Goal: Information Seeking & Learning: Learn about a topic

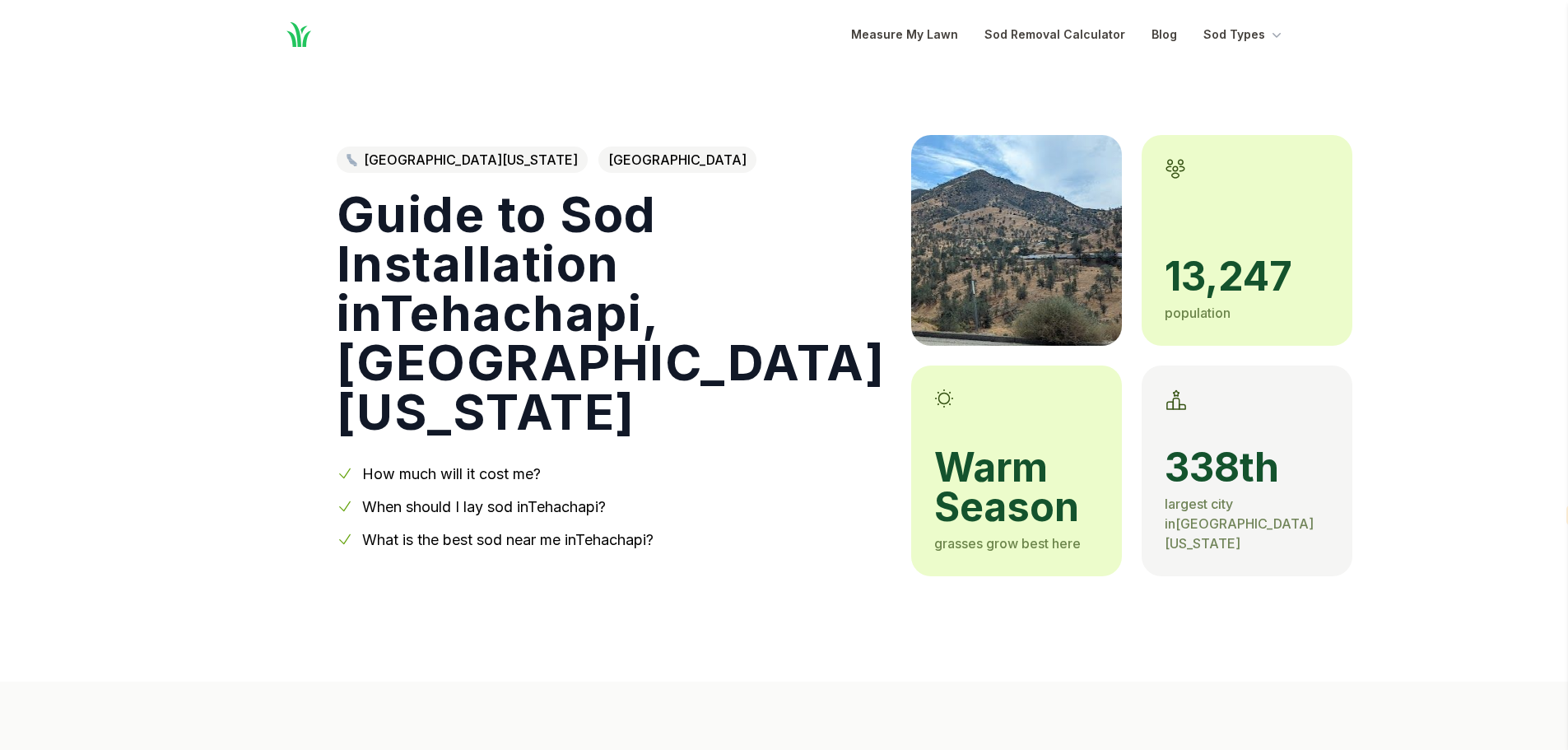
select select "en"
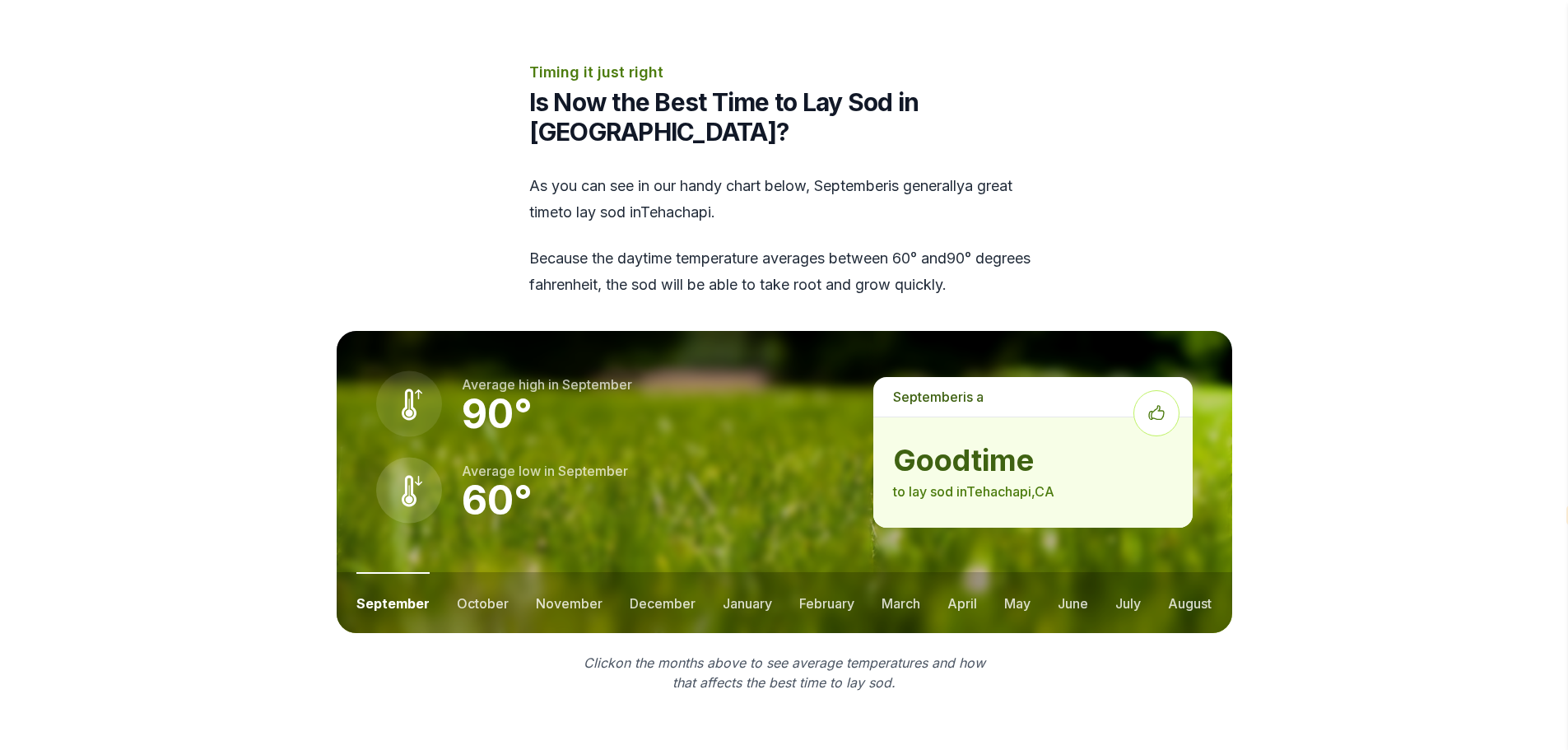
scroll to position [2058, 0]
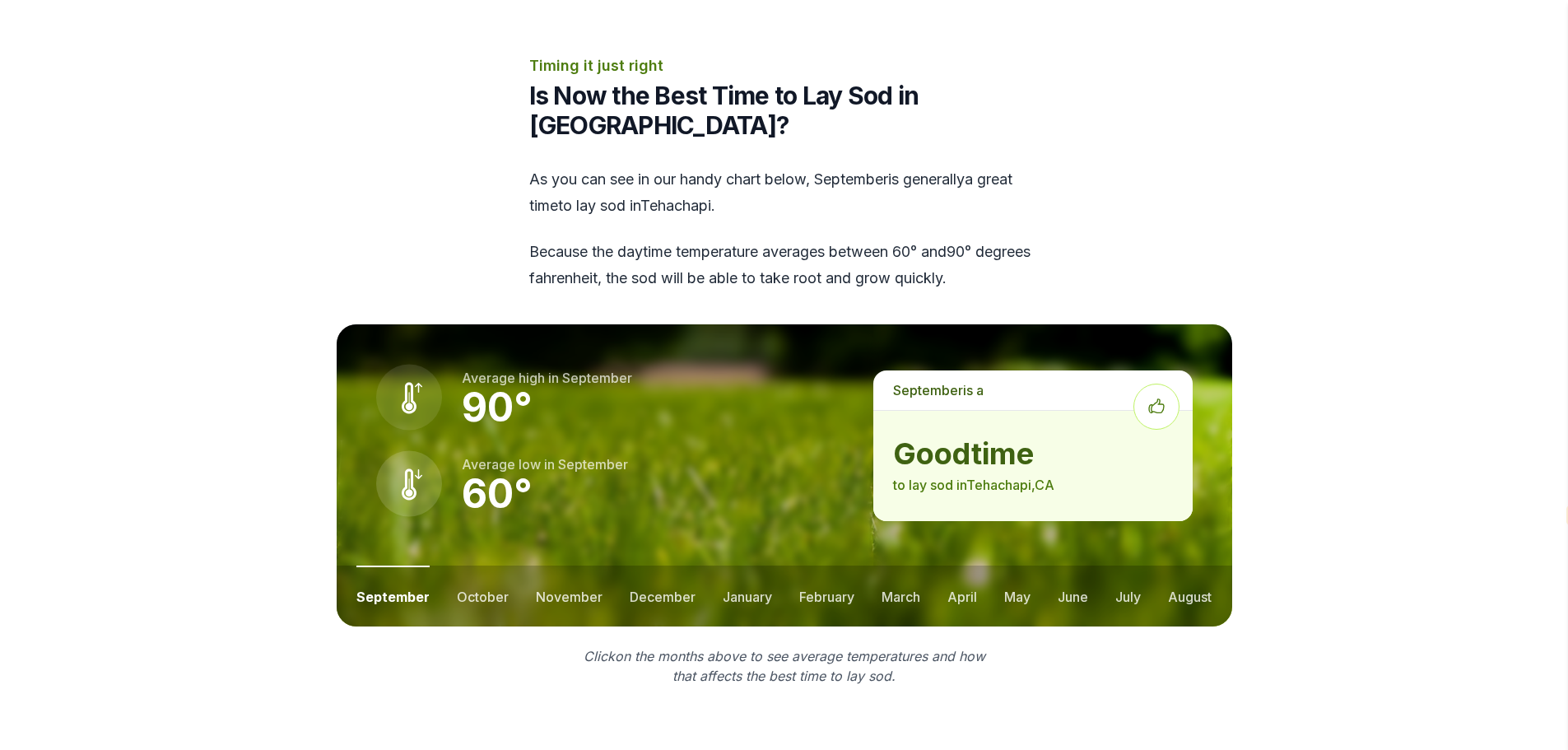
click at [509, 566] on ul "september october november december january february march april may june july …" at bounding box center [785, 596] width 896 height 61
click at [499, 566] on button "october" at bounding box center [483, 596] width 52 height 61
click at [587, 566] on button "november" at bounding box center [569, 596] width 67 height 61
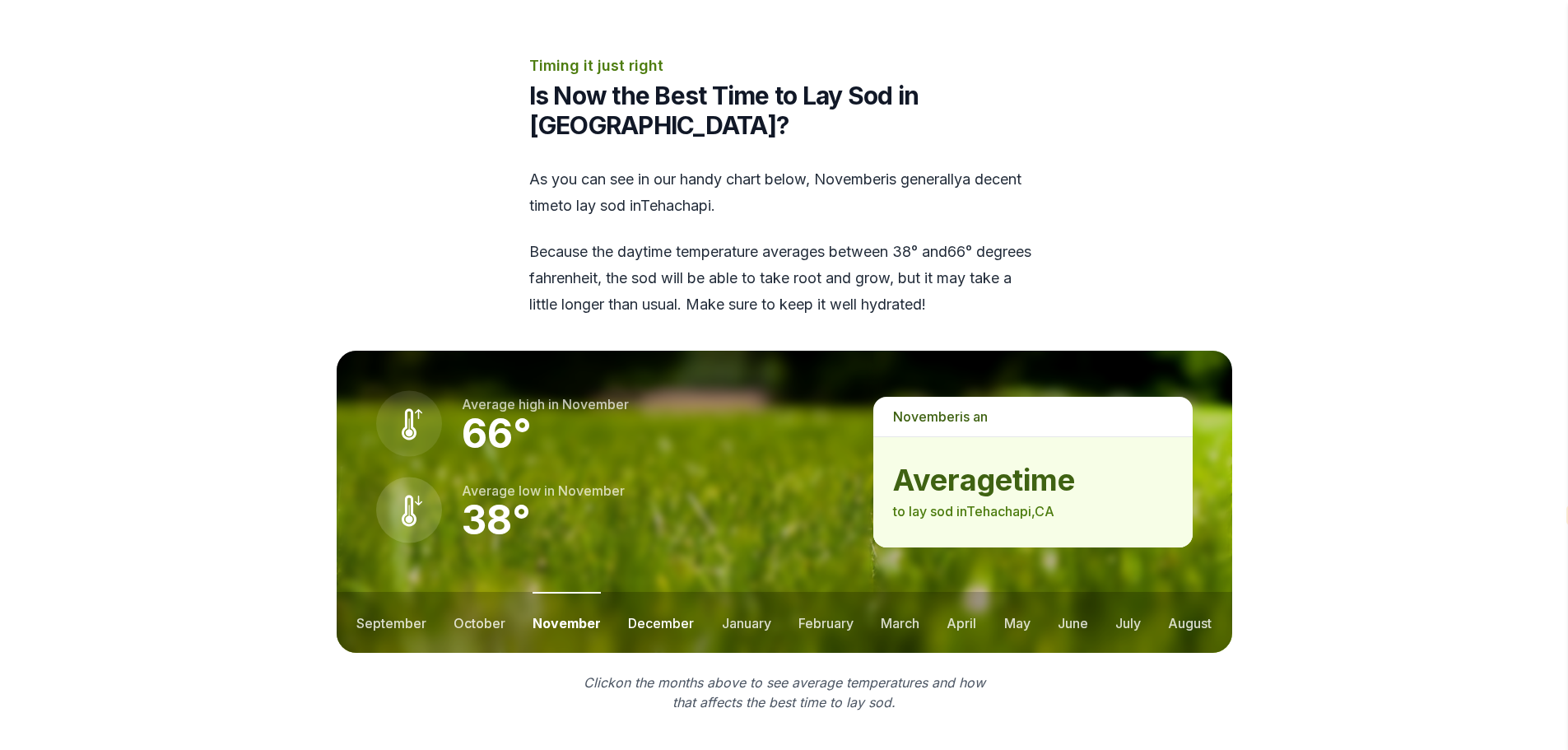
click at [651, 592] on button "december" at bounding box center [661, 622] width 66 height 61
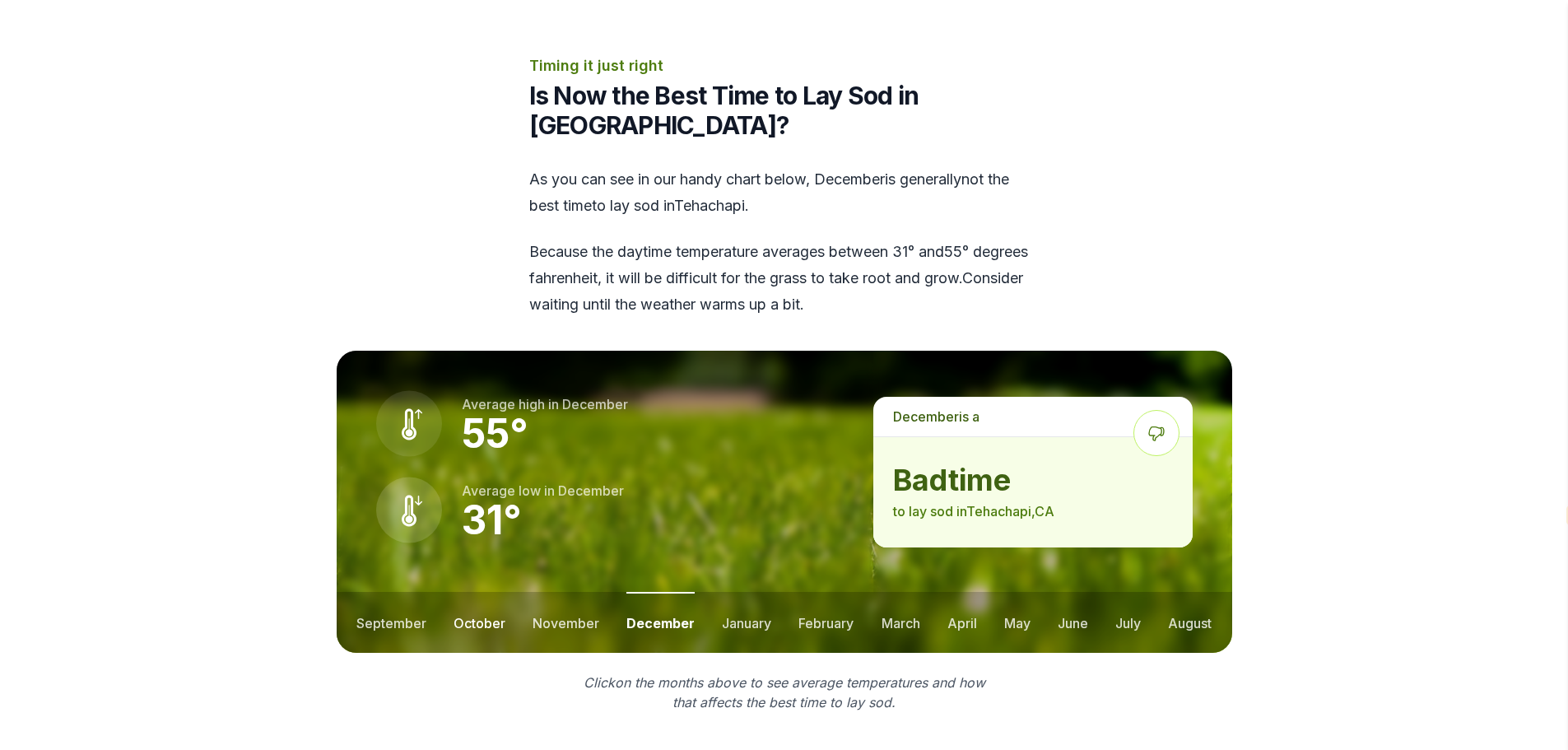
click at [482, 592] on button "october" at bounding box center [479, 622] width 52 height 61
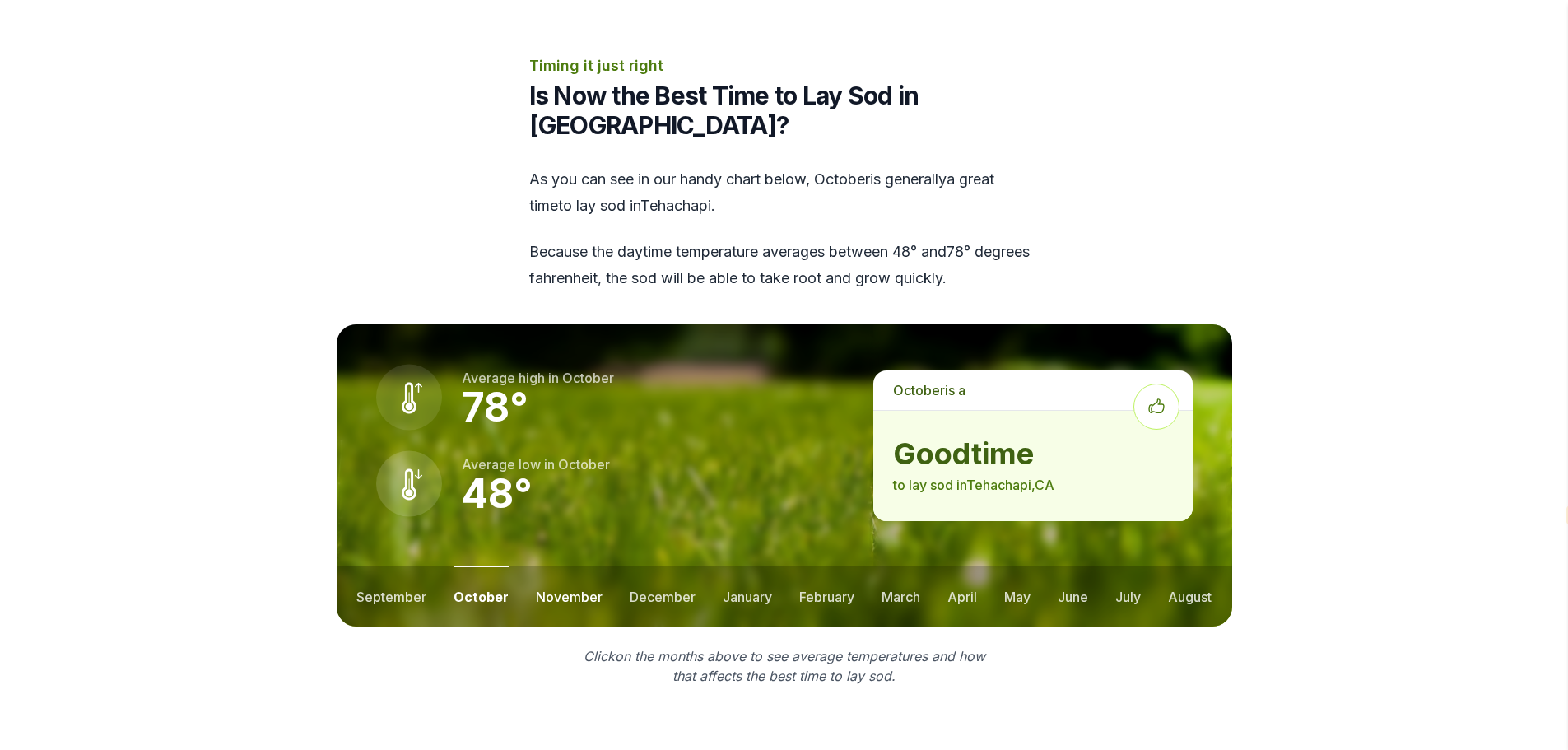
click at [583, 566] on button "november" at bounding box center [569, 596] width 67 height 61
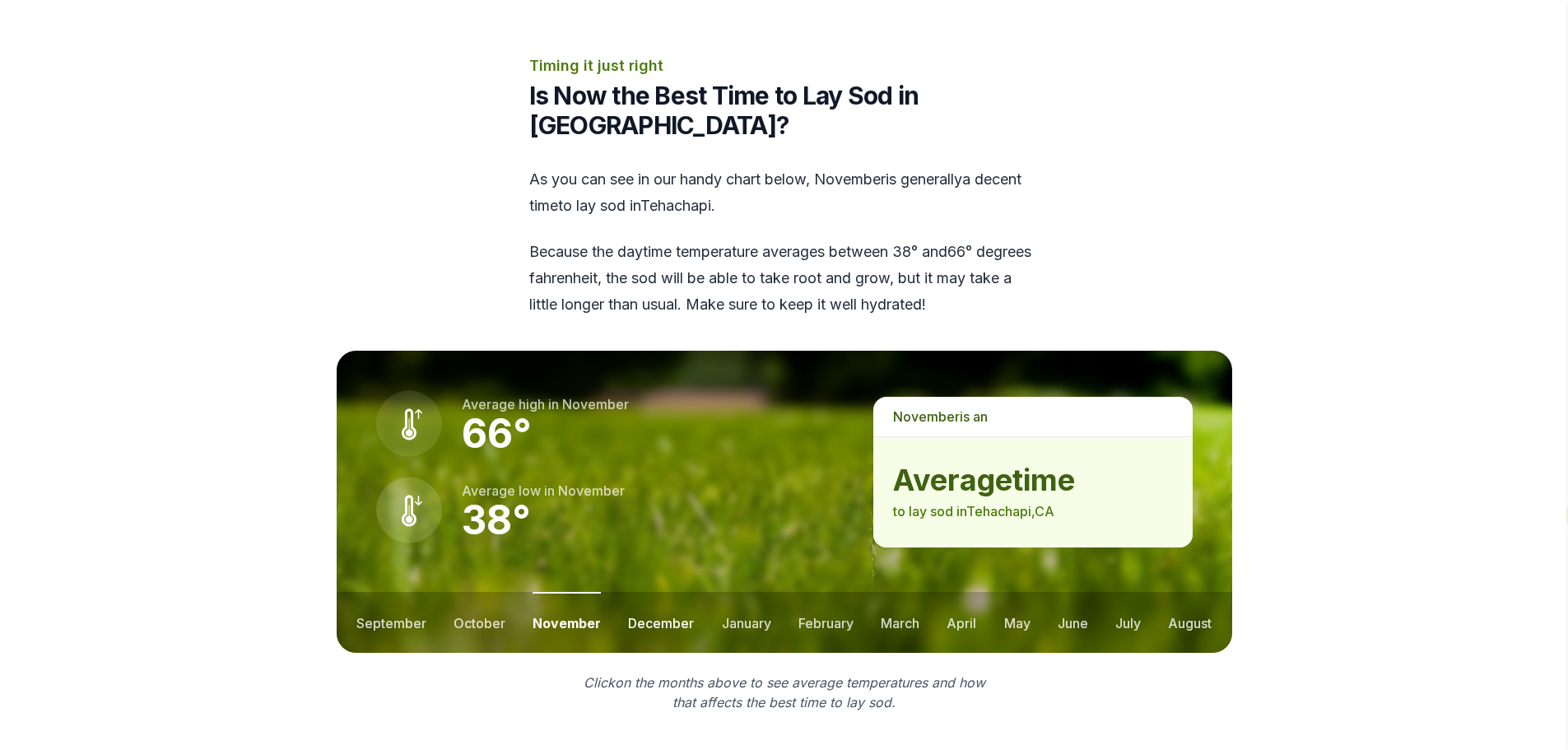
click at [658, 592] on button "december" at bounding box center [661, 622] width 66 height 61
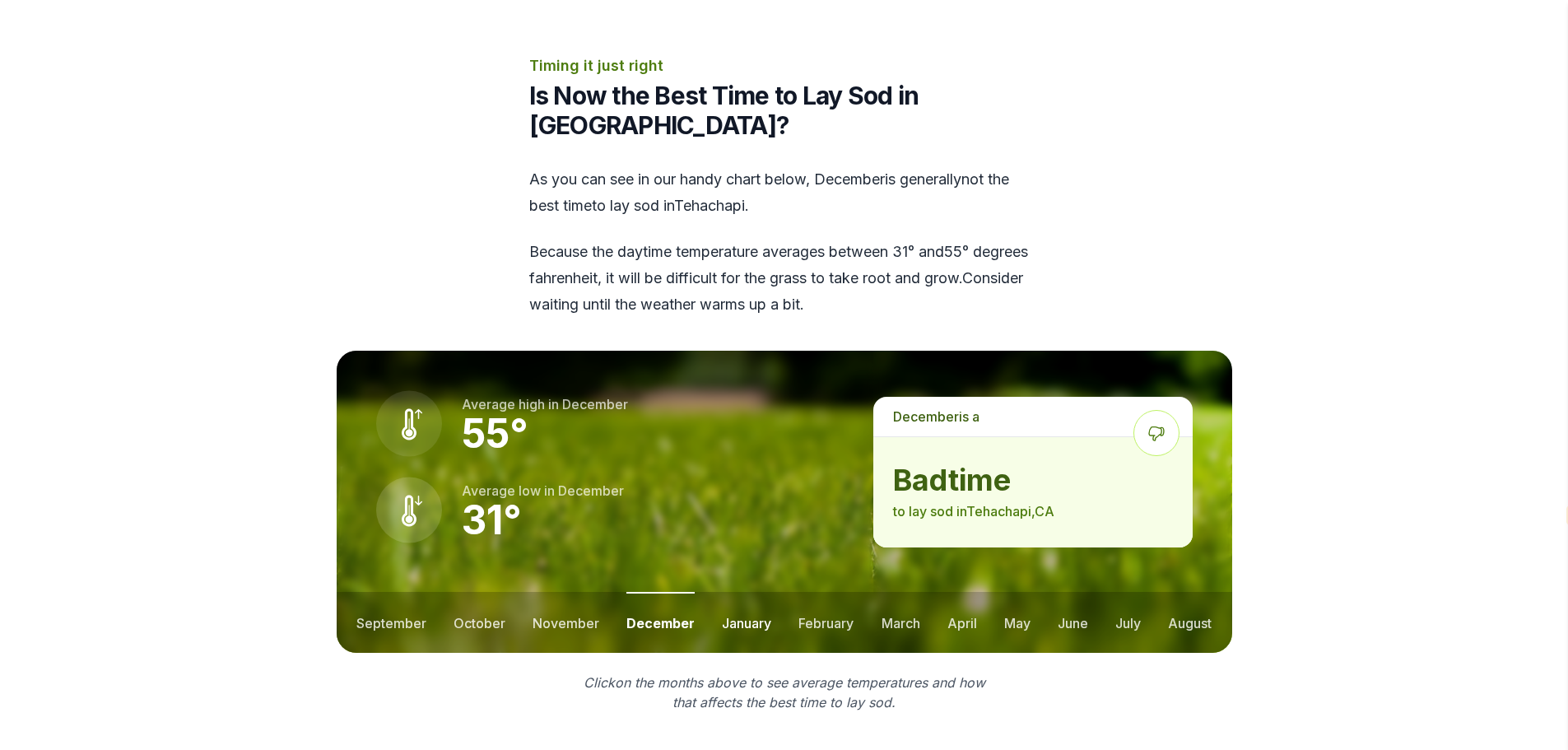
click at [726, 592] on button "january" at bounding box center [746, 622] width 49 height 61
click at [802, 592] on button "february" at bounding box center [828, 622] width 56 height 61
click at [929, 592] on ul "september october november december january february march april may june july …" at bounding box center [785, 622] width 896 height 61
click at [916, 592] on button "march" at bounding box center [902, 622] width 39 height 61
click at [954, 592] on button "april" at bounding box center [963, 622] width 30 height 61
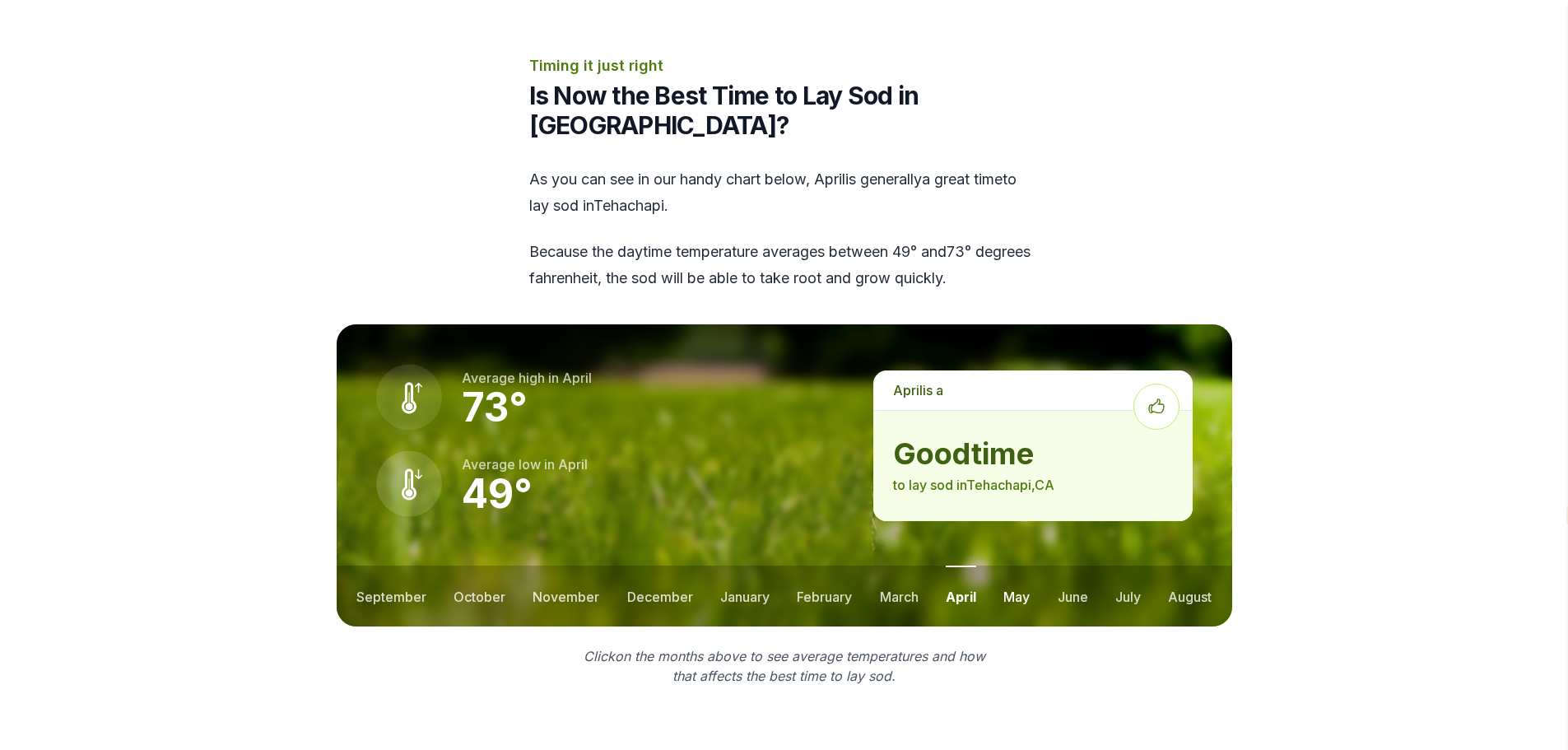
click at [1022, 566] on button "may" at bounding box center [1016, 596] width 26 height 61
click at [1071, 566] on button "june" at bounding box center [1073, 596] width 31 height 61
click at [1127, 566] on button "july" at bounding box center [1128, 596] width 26 height 61
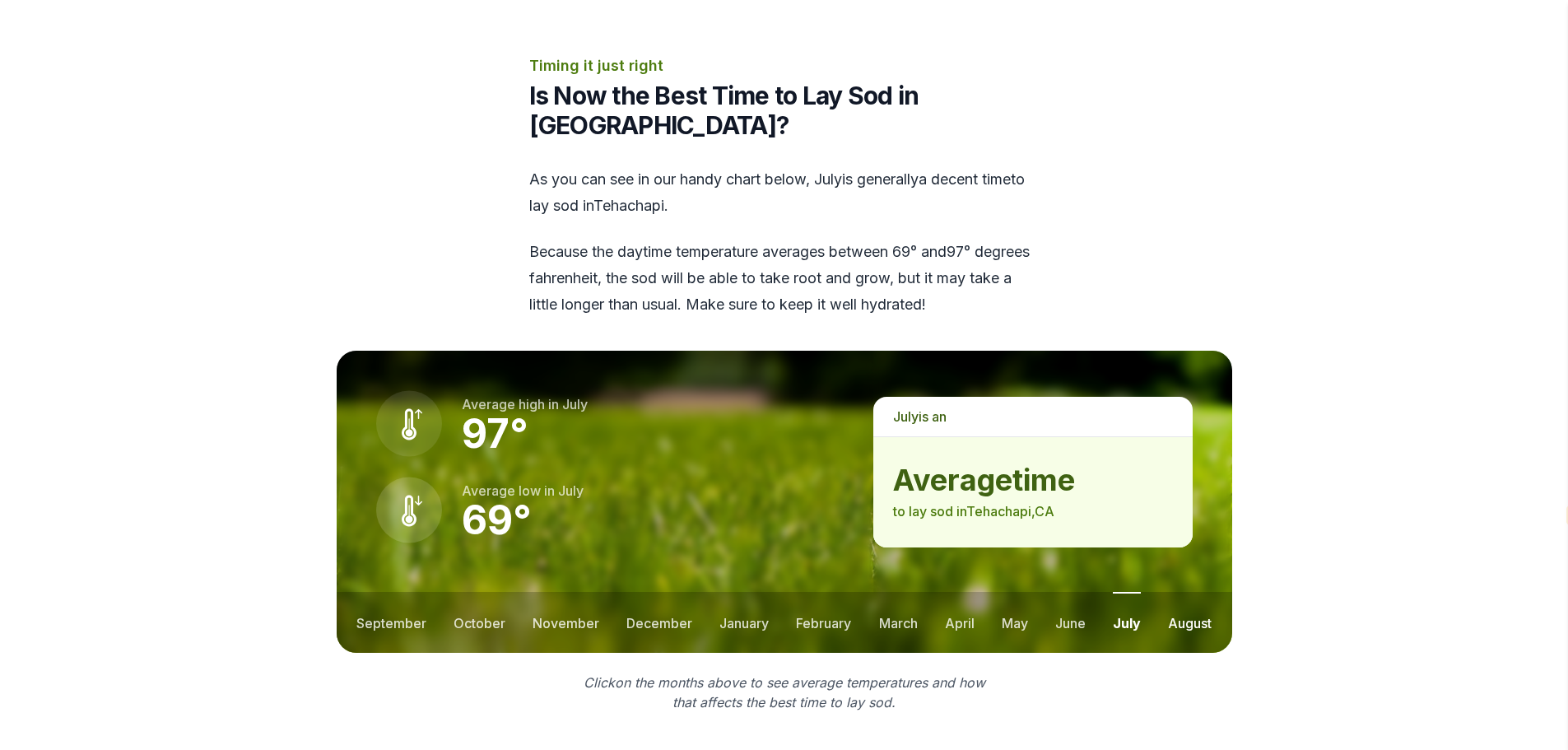
click at [1176, 592] on button "august" at bounding box center [1189, 622] width 44 height 61
click at [417, 592] on button "september" at bounding box center [392, 622] width 70 height 61
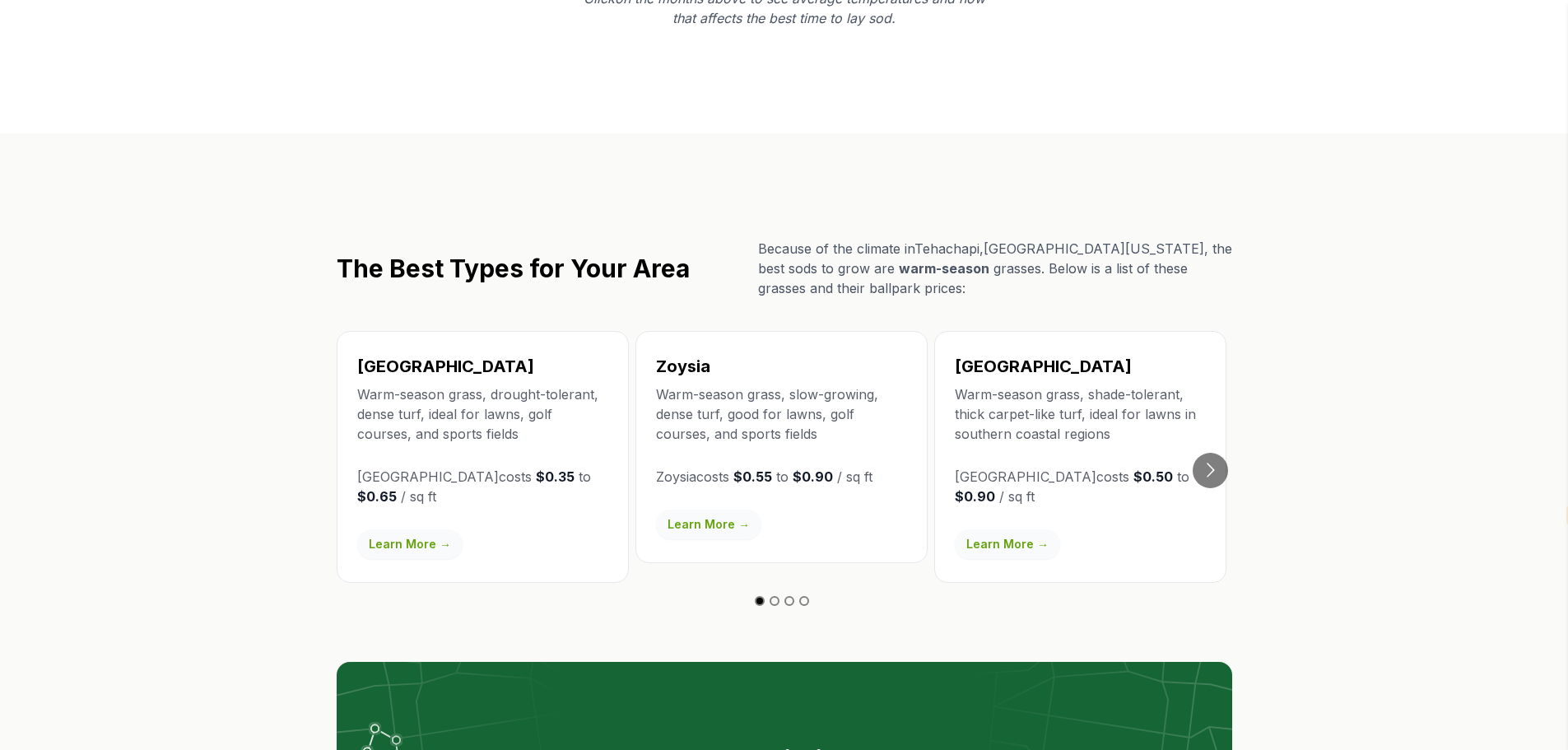
scroll to position [2718, 0]
click at [311, 360] on div "The Best Types for Your Area Because of the climate in [GEOGRAPHIC_DATA] , [GEO…" at bounding box center [784, 594] width 948 height 711
